Goal: Information Seeking & Learning: Learn about a topic

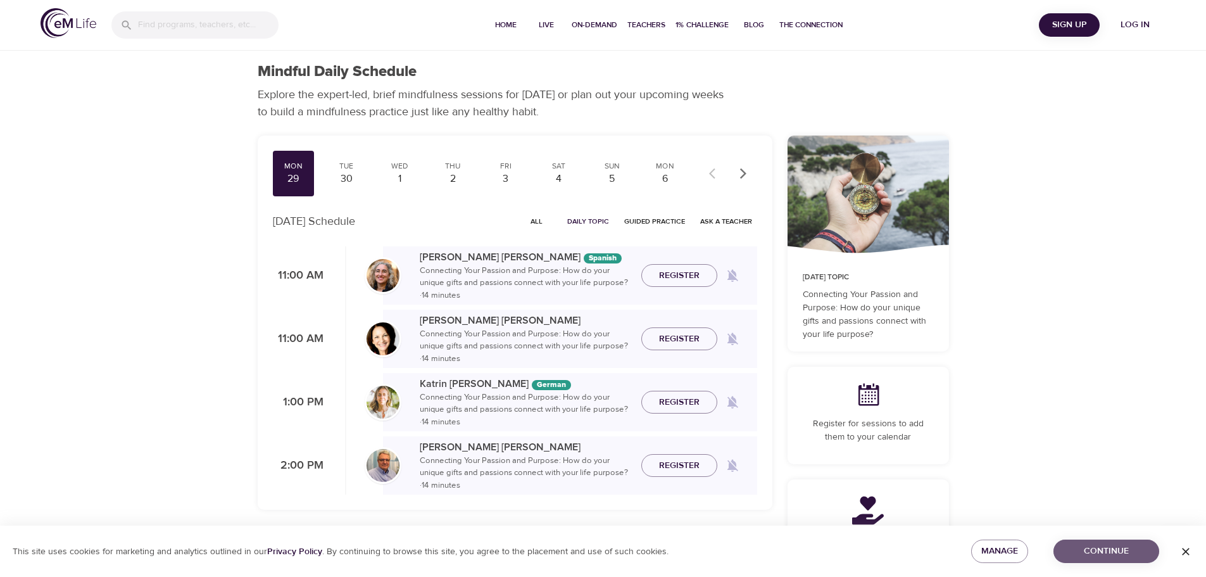
click at [1122, 549] on span "Continue" at bounding box center [1105, 551] width 85 height 16
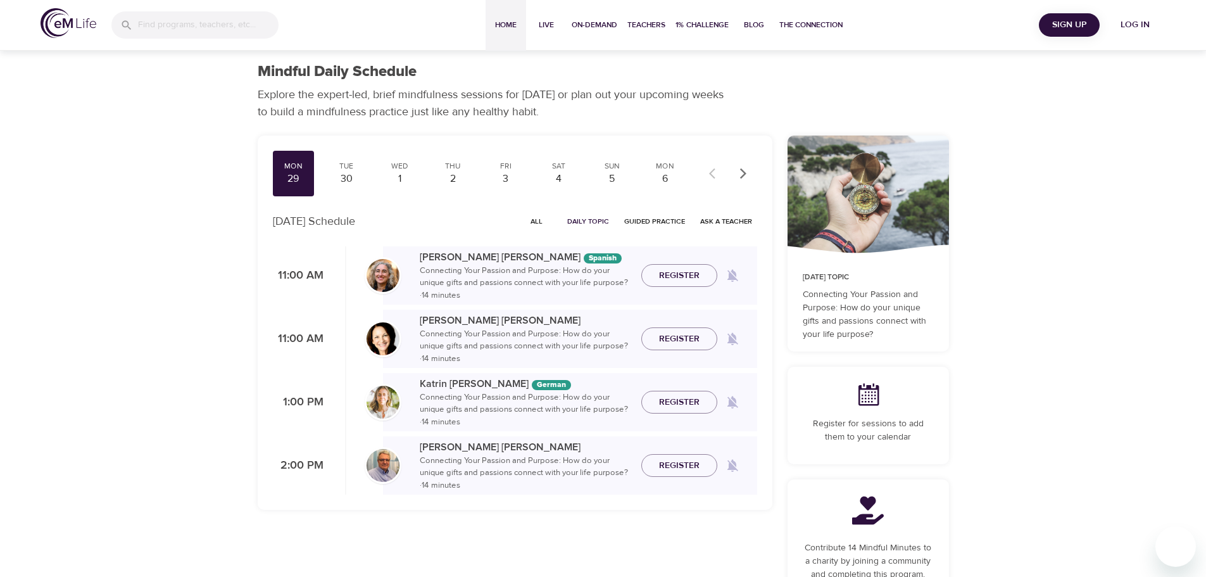
click at [493, 19] on span "Home" at bounding box center [506, 24] width 30 height 13
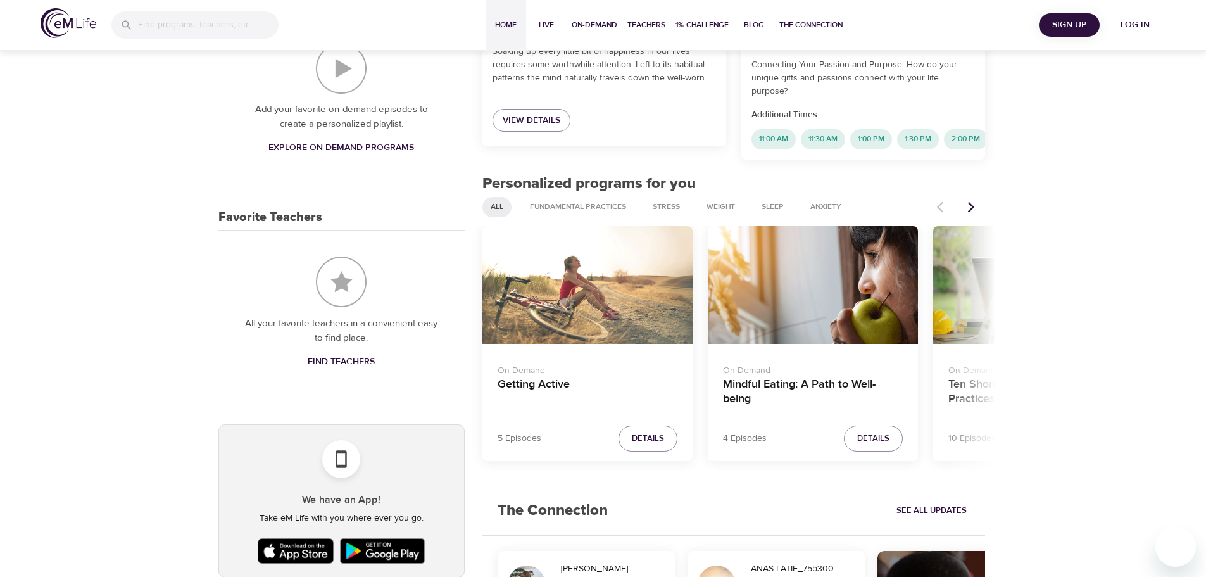
scroll to position [443, 0]
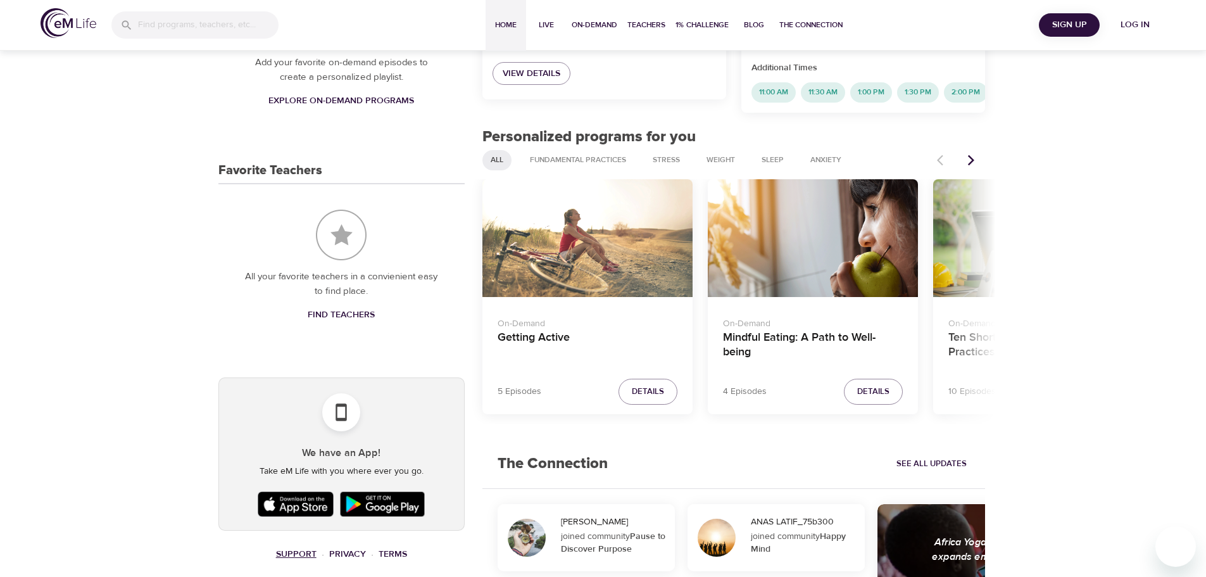
click at [284, 556] on link "Support" at bounding box center [296, 553] width 41 height 11
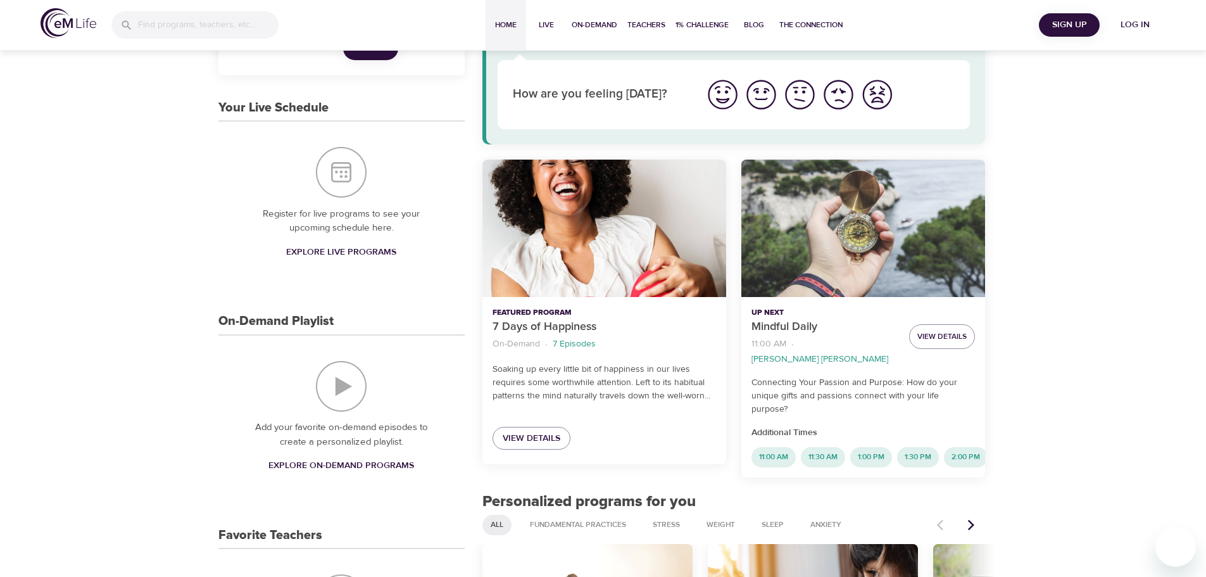
scroll to position [0, 0]
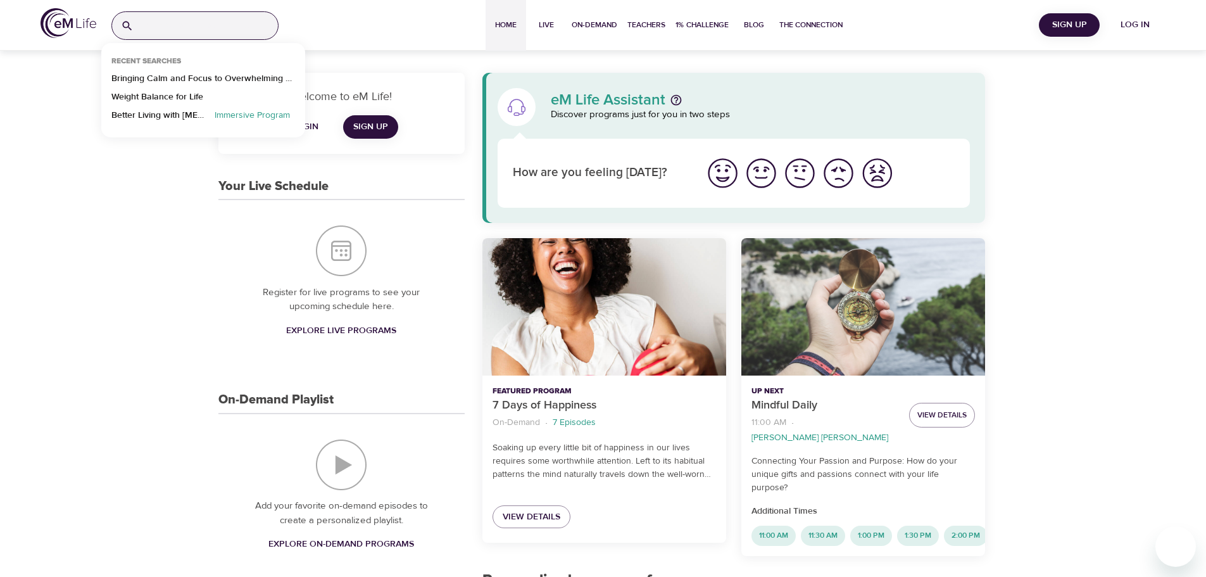
click at [209, 22] on input "search" at bounding box center [208, 25] width 139 height 27
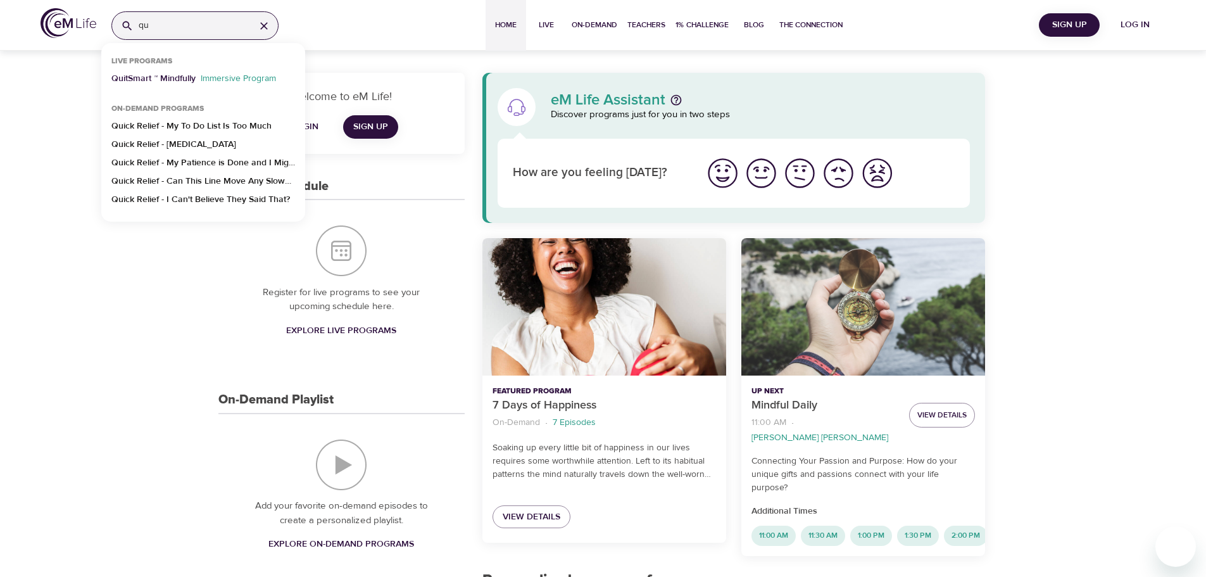
type input "qu"
click at [151, 81] on p "QuitSmart ™ Mindfully" at bounding box center [153, 81] width 84 height 18
